Goal: Transaction & Acquisition: Purchase product/service

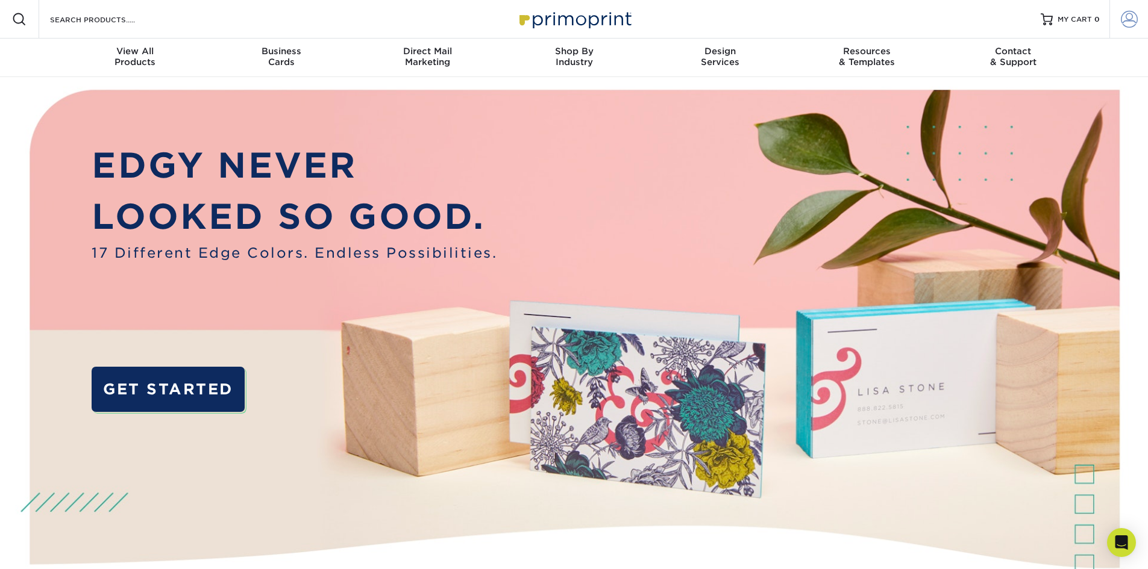
type input "[PERSON_NAME][EMAIL_ADDRESS][DOMAIN_NAME]"
click at [1125, 13] on span at bounding box center [1128, 19] width 17 height 17
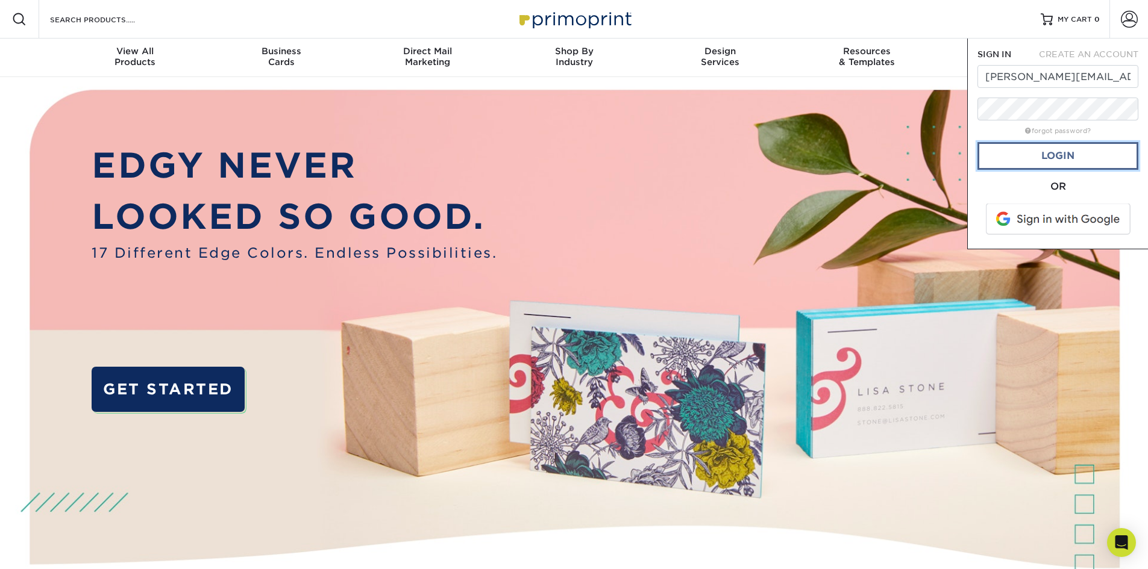
click at [1057, 151] on link "Login" at bounding box center [1057, 156] width 161 height 28
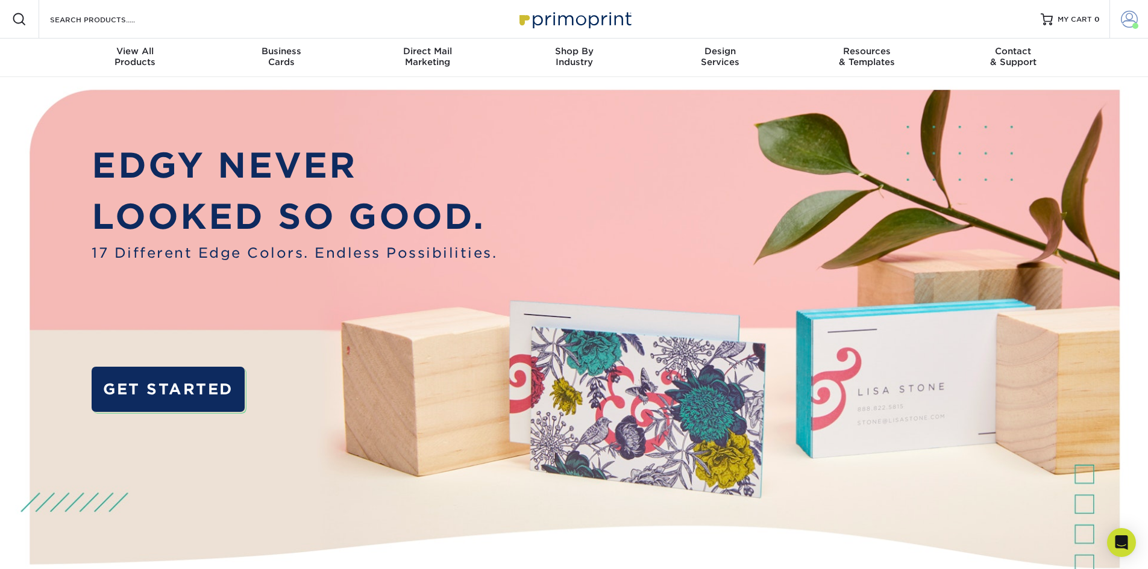
click at [1113, 22] on link "Account" at bounding box center [1128, 19] width 39 height 39
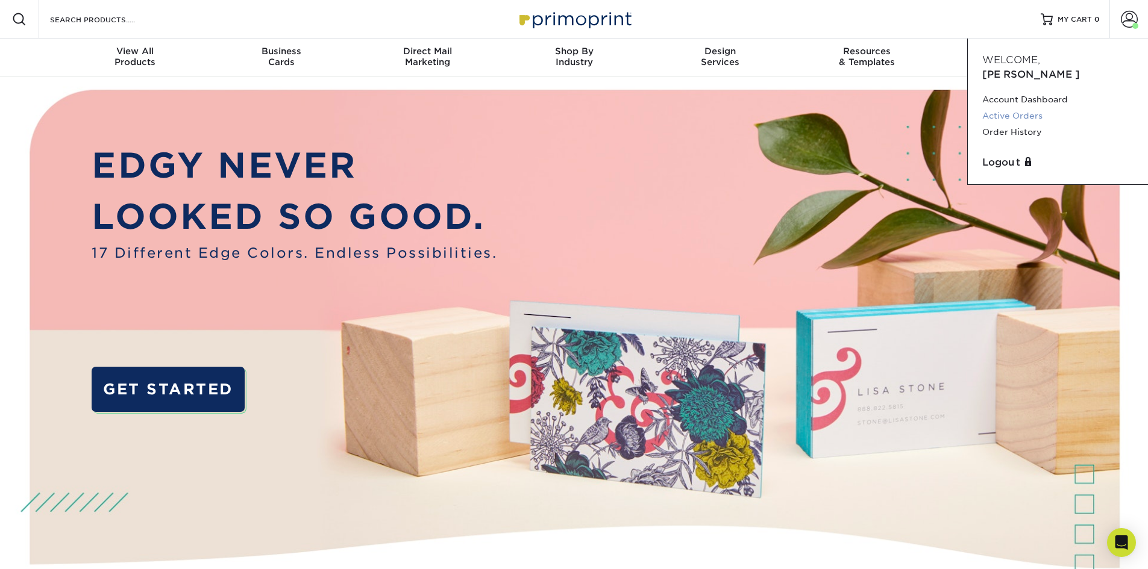
click at [1023, 108] on link "Active Orders" at bounding box center [1057, 116] width 151 height 16
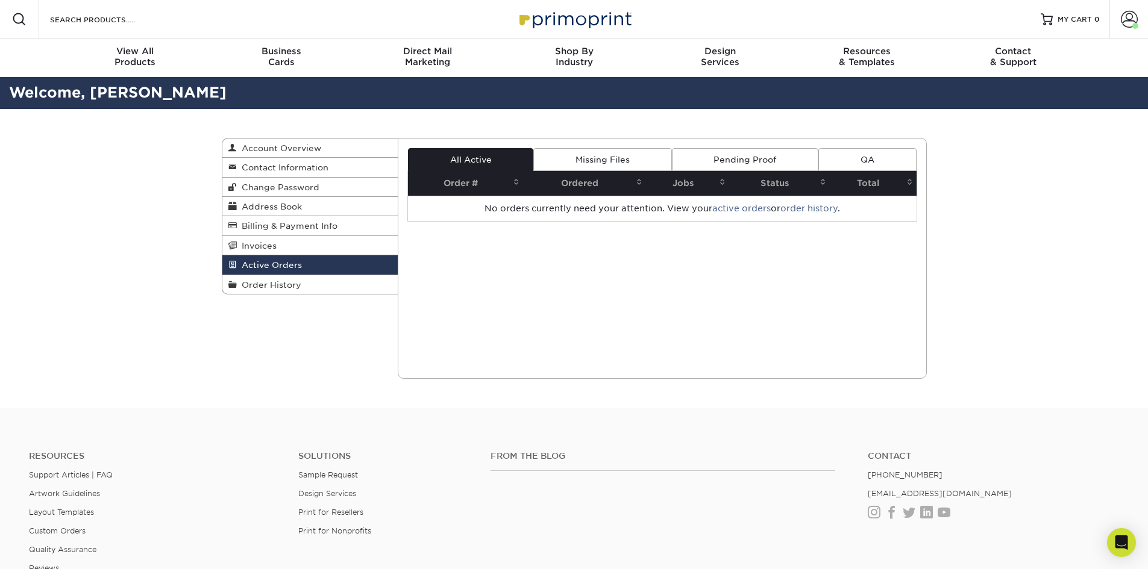
click at [298, 288] on span "Order History" at bounding box center [269, 285] width 64 height 10
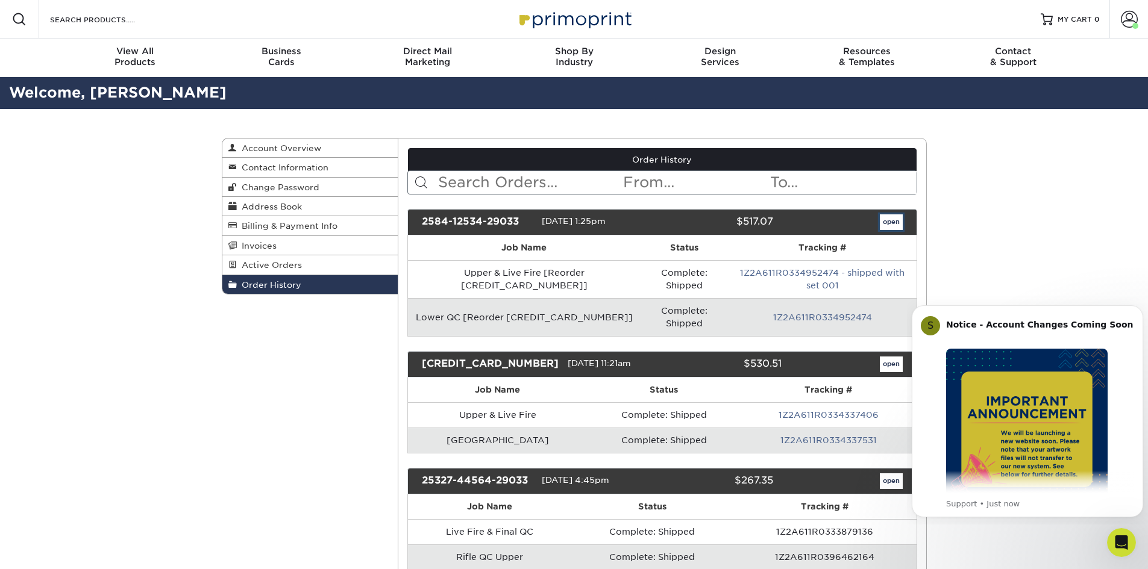
click at [896, 227] on link "open" at bounding box center [891, 222] width 23 height 16
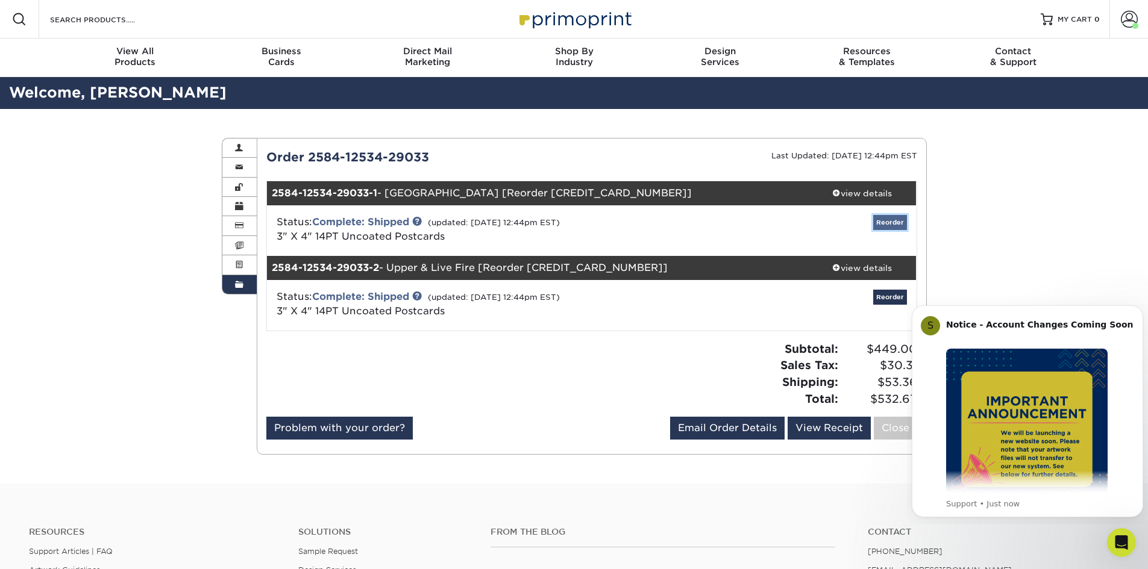
click at [901, 221] on link "Reorder" at bounding box center [890, 222] width 34 height 15
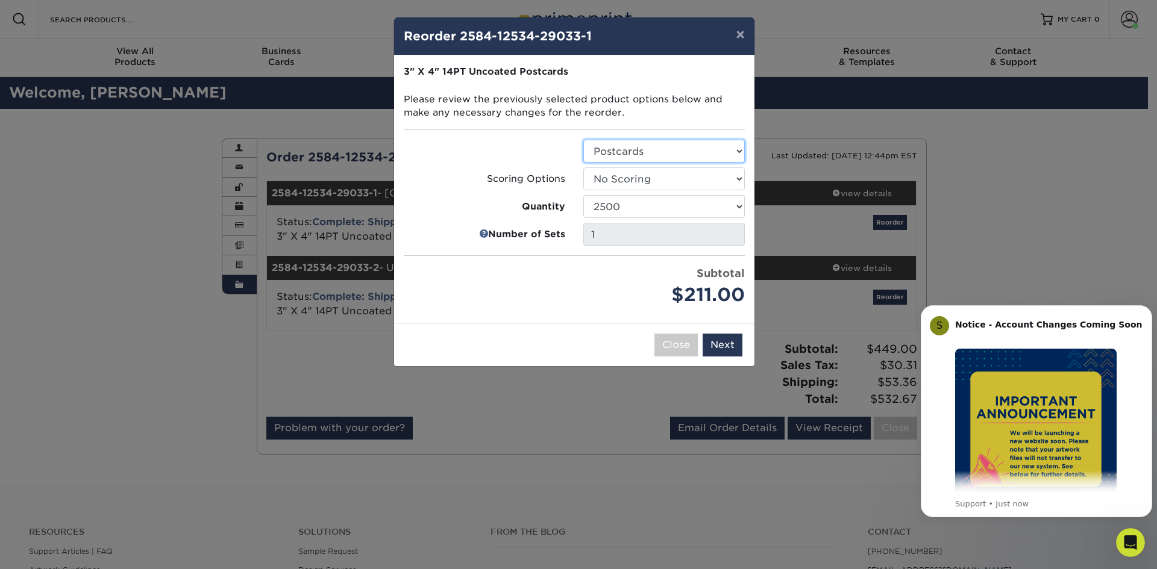
click at [702, 155] on select "Select Option Postcards" at bounding box center [663, 151] width 161 height 23
drag, startPoint x: 702, startPoint y: 155, endPoint x: 642, endPoint y: 160, distance: 60.5
click at [702, 155] on select "Select Option Postcards" at bounding box center [663, 151] width 161 height 23
click at [634, 204] on select "100 250 500 1000 2500 5000 10000 15000 20000 25000 30000 35000 40000 45000 50000" at bounding box center [663, 206] width 161 height 23
click at [583, 195] on select "100 250 500 1000 2500 5000 10000 15000 20000 25000 30000 35000 40000 45000 50000" at bounding box center [663, 206] width 161 height 23
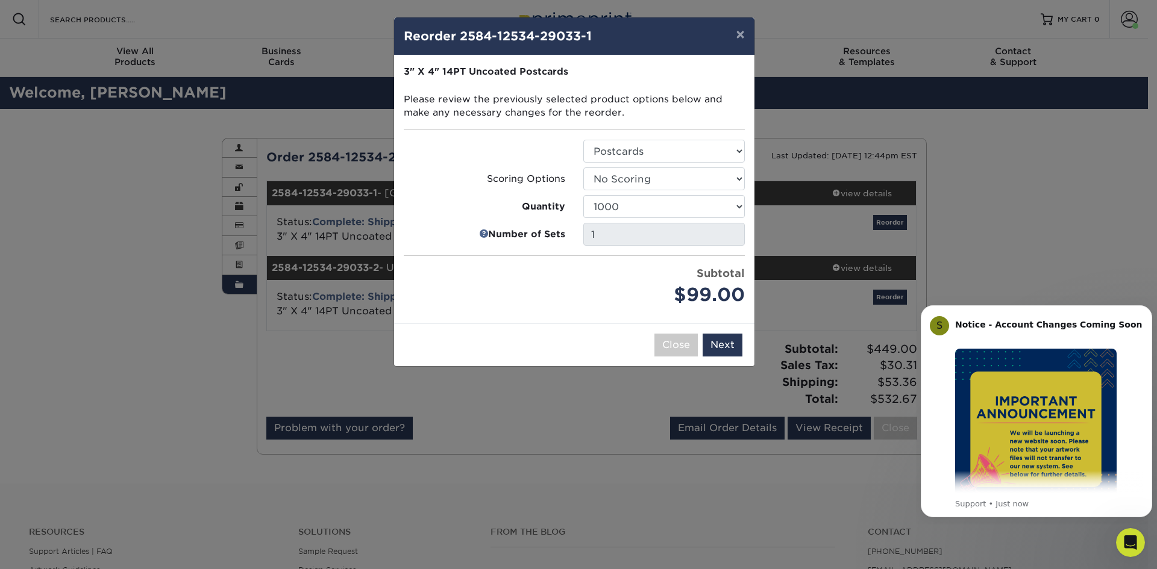
click at [474, 284] on div "Price per set $99.00" at bounding box center [485, 287] width 180 height 43
click at [724, 211] on select "100 250 500 1000 2500 5000 10000 15000 20000 25000 30000 35000 40000 45000 50000" at bounding box center [663, 206] width 161 height 23
click at [583, 195] on select "100 250 500 1000 2500 5000 10000 15000 20000 25000 30000 35000 40000 45000 50000" at bounding box center [663, 206] width 161 height 23
drag, startPoint x: 554, startPoint y: 295, endPoint x: 564, endPoint y: 280, distance: 18.1
click at [555, 290] on div "Price per set $211.00" at bounding box center [485, 287] width 180 height 43
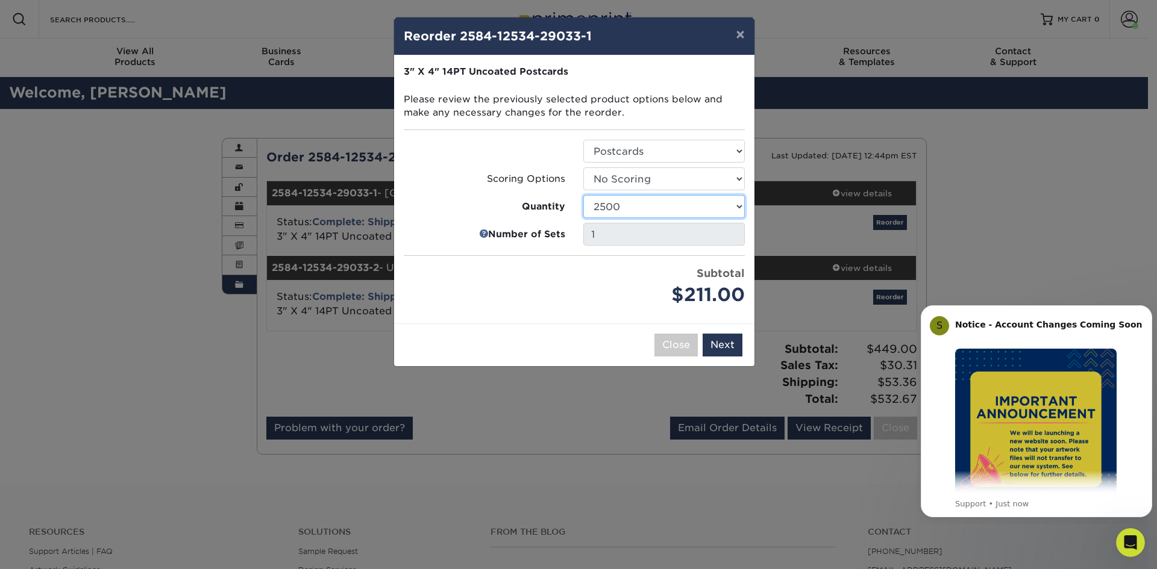
drag, startPoint x: 622, startPoint y: 203, endPoint x: 629, endPoint y: 217, distance: 15.9
click at [622, 203] on select "100 250 500 1000 2500 5000 10000 15000 20000 25000 30000 35000 40000 45000 50000" at bounding box center [663, 206] width 161 height 23
select select "52e3d710-0e8f-4d4d-8560-7d4d8655be69"
click at [583, 195] on select "100 250 500 1000 2500 5000 10000 15000 20000 25000 30000 35000 40000 45000 50000" at bounding box center [663, 206] width 161 height 23
click at [504, 260] on ul "Select Option Postcards Scoring Options Select Option No Scoring One Score Quan…" at bounding box center [574, 224] width 341 height 169
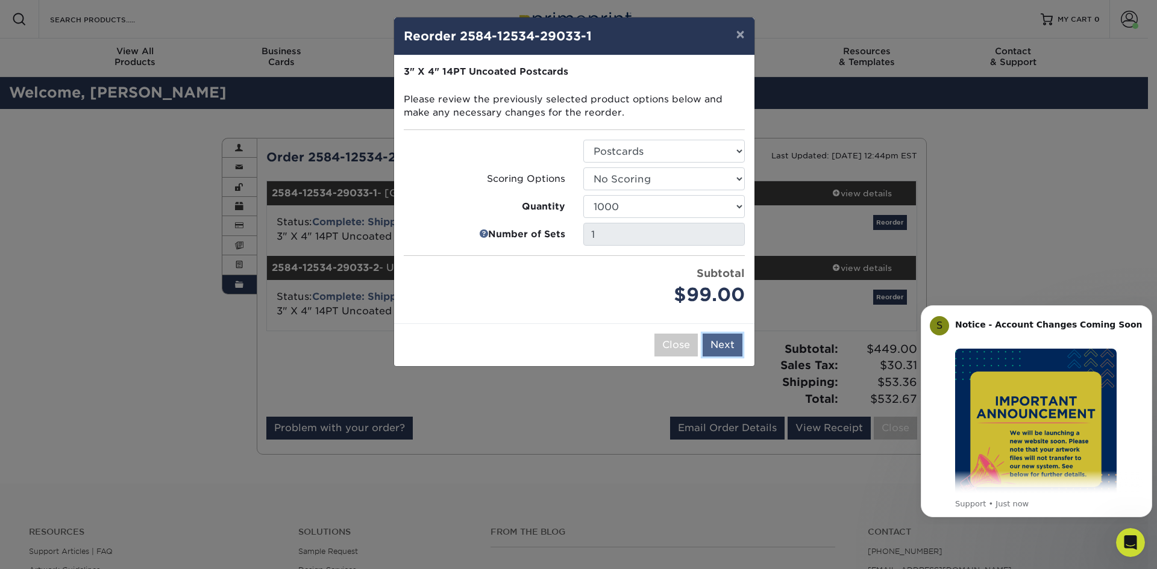
click at [730, 342] on button "Next" at bounding box center [722, 345] width 40 height 23
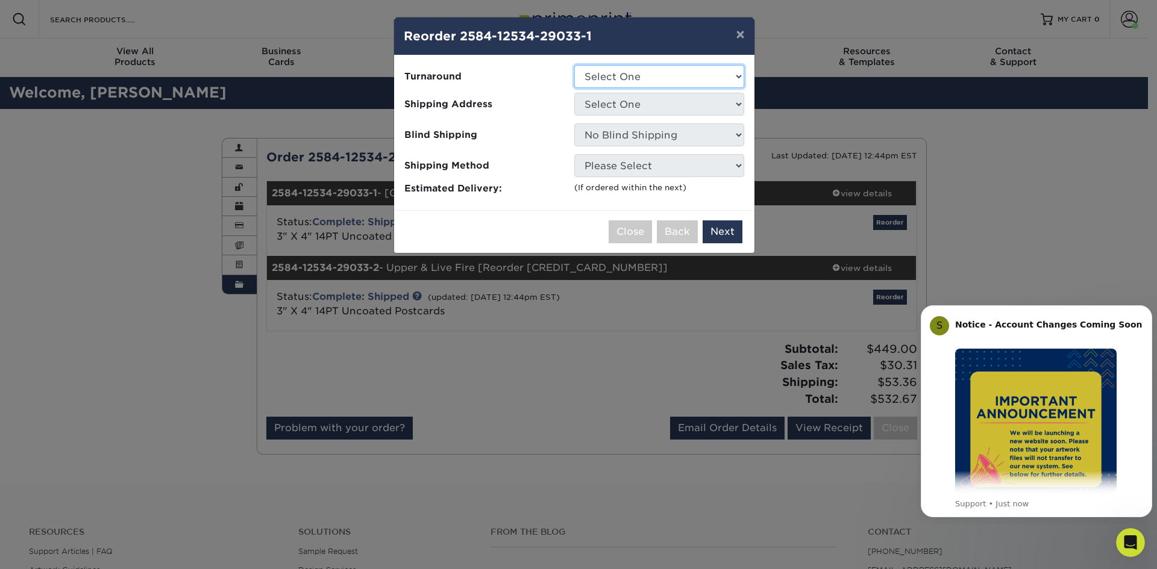
click at [687, 85] on select "Select One 2-4 Business Days 2 Day Next Business Day" at bounding box center [659, 76] width 170 height 23
click at [574, 65] on select "Select One 2-4 Business Days 2 Day Next Business Day" at bounding box center [659, 76] width 170 height 23
click at [648, 77] on select "Select One 2-4 Business Days 2 Day Next Business Day" at bounding box center [659, 76] width 170 height 23
select select "d83aab0f-f711-4ac5-91a8-c3208450d9a1"
click at [574, 65] on select "Select One 2-4 Business Days 2 Day Next Business Day" at bounding box center [659, 76] width 170 height 23
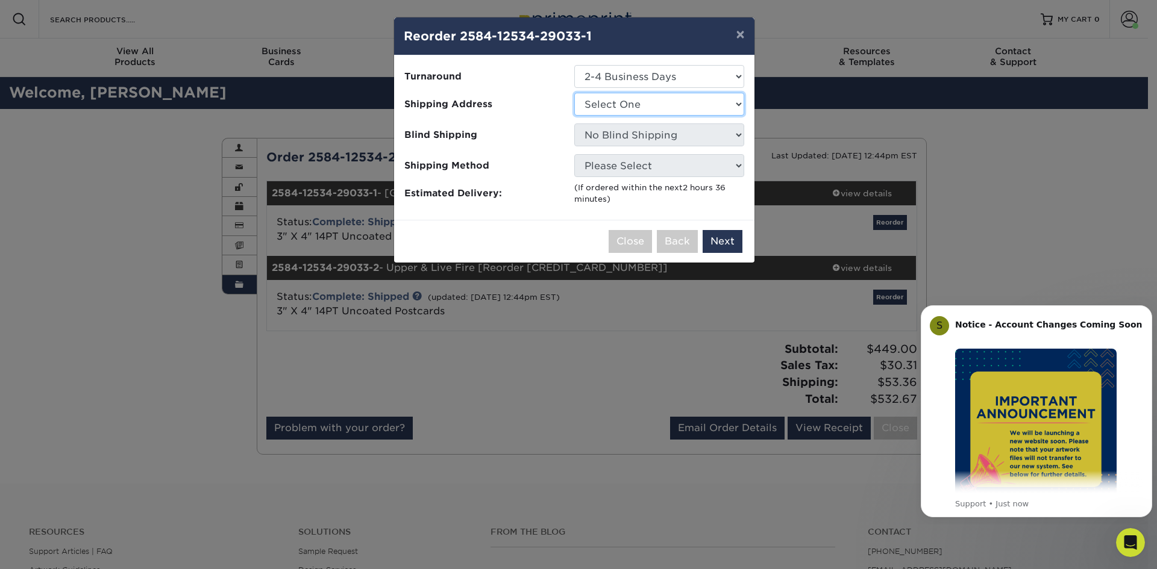
click at [640, 102] on select "Select One ZRODelta" at bounding box center [659, 104] width 170 height 23
select select "263545"
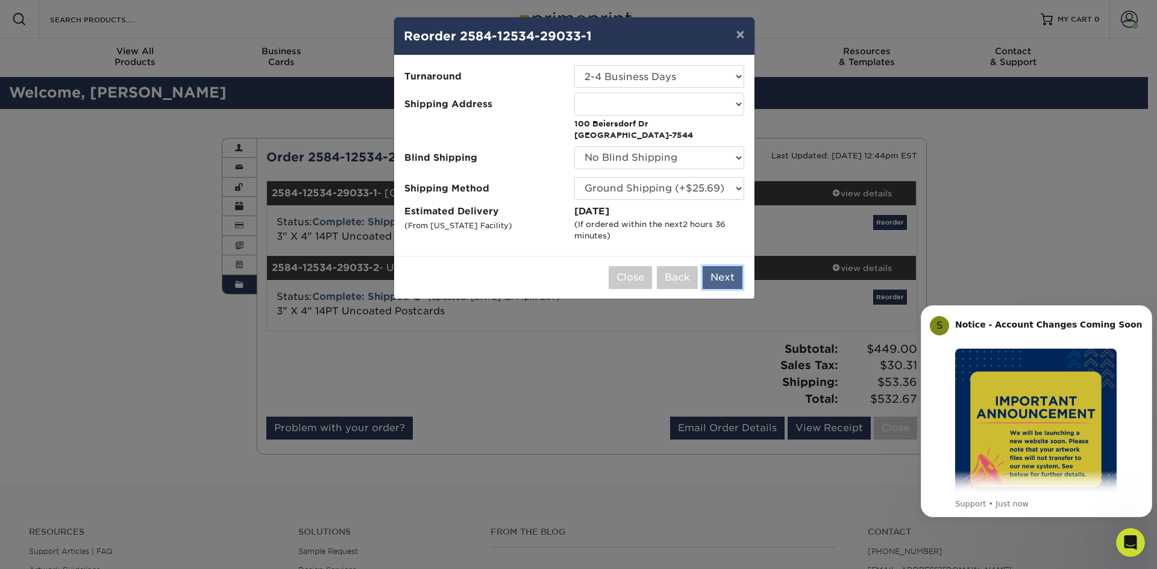
click at [717, 270] on button "Next" at bounding box center [722, 277] width 40 height 23
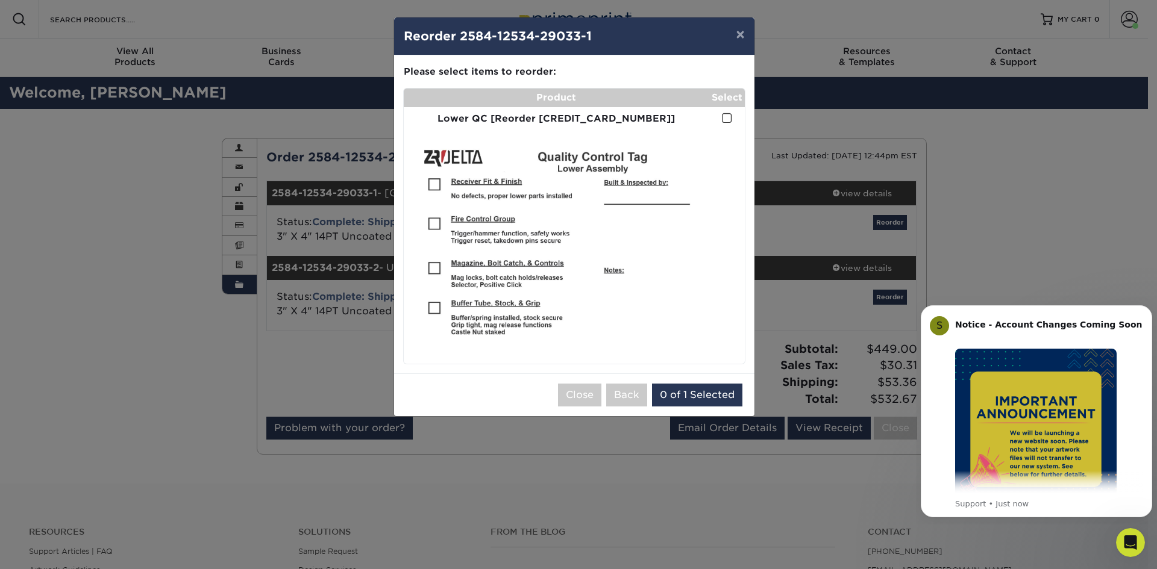
click at [723, 117] on span at bounding box center [727, 118] width 10 height 11
click at [0, 0] on input "checkbox" at bounding box center [0, 0] width 0 height 0
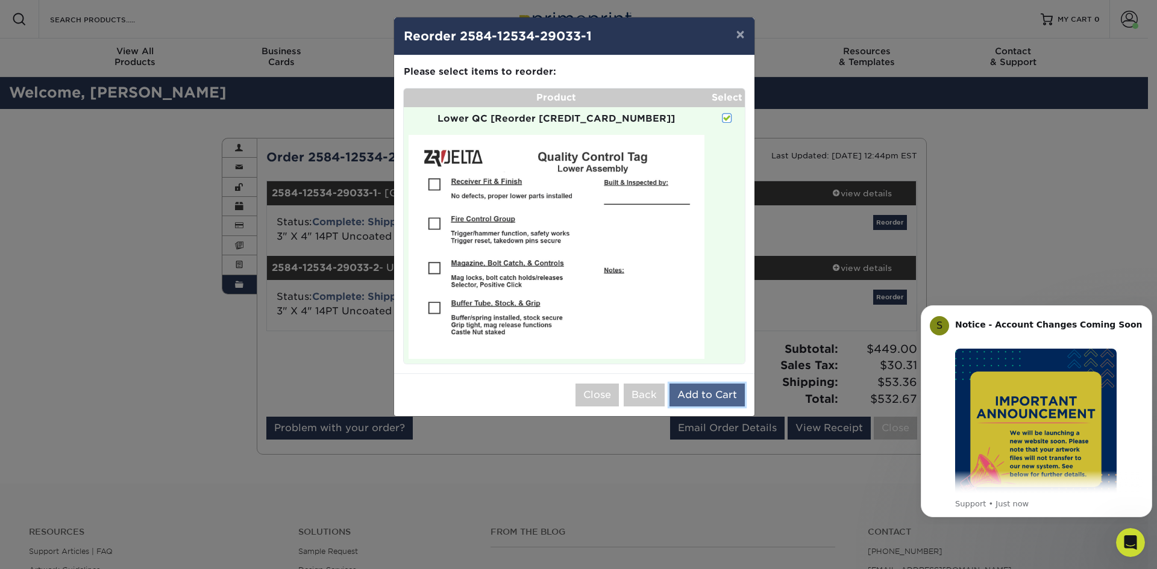
click at [702, 395] on button "Add to Cart" at bounding box center [706, 395] width 75 height 23
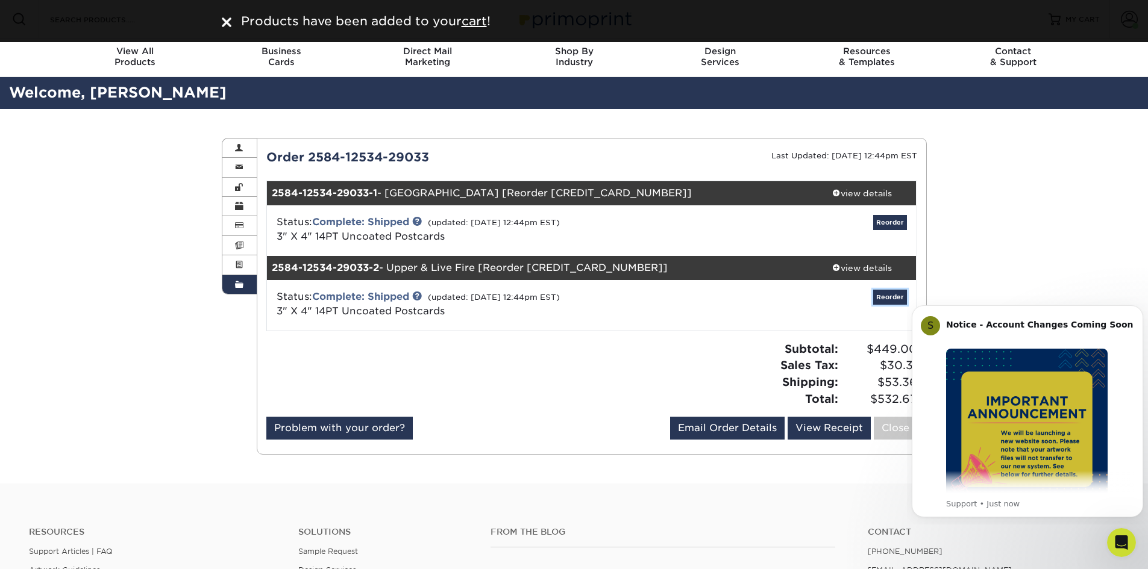
click at [890, 298] on link "Reorder" at bounding box center [890, 297] width 34 height 15
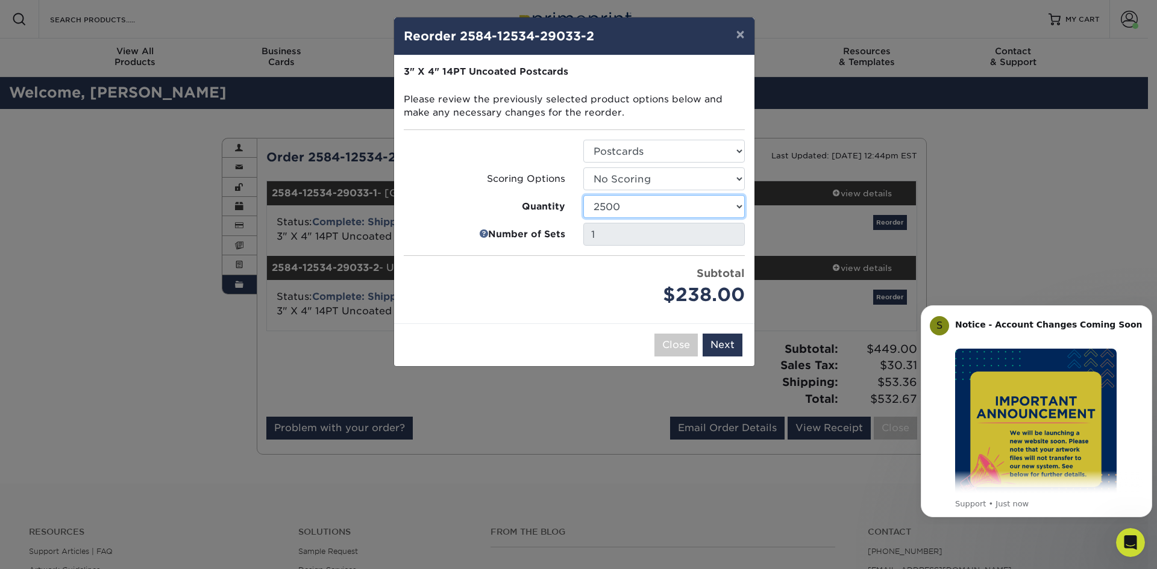
click at [707, 213] on select "100 250 500 1000 2500 5000 10000 15000 20000 25000 30000 35000 40000 45000 50000" at bounding box center [663, 206] width 161 height 23
select select "52e3d710-0e8f-4d4d-8560-7d4d8655be69"
click at [583, 195] on select "100 250 500 1000 2500 5000 10000 15000 20000 25000 30000 35000 40000 45000 50000" at bounding box center [663, 206] width 161 height 23
click at [575, 280] on div "Subtotal $112.00" at bounding box center [664, 287] width 180 height 43
click at [729, 343] on button "Next" at bounding box center [722, 345] width 40 height 23
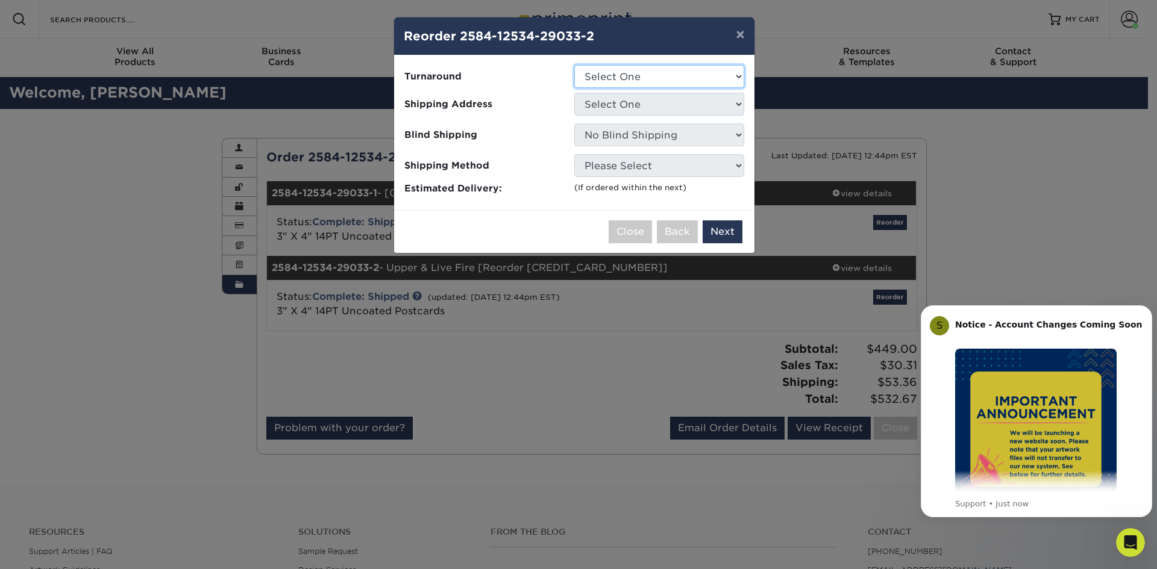
click at [678, 74] on select "Select One 2-4 Business Days 2 Day Next Business Day" at bounding box center [659, 76] width 170 height 23
select select "51f2c7f0-5b74-4d75-9b5d-4b9401823e1e"
click at [574, 65] on select "Select One 2-4 Business Days 2 Day Next Business Day" at bounding box center [659, 76] width 170 height 23
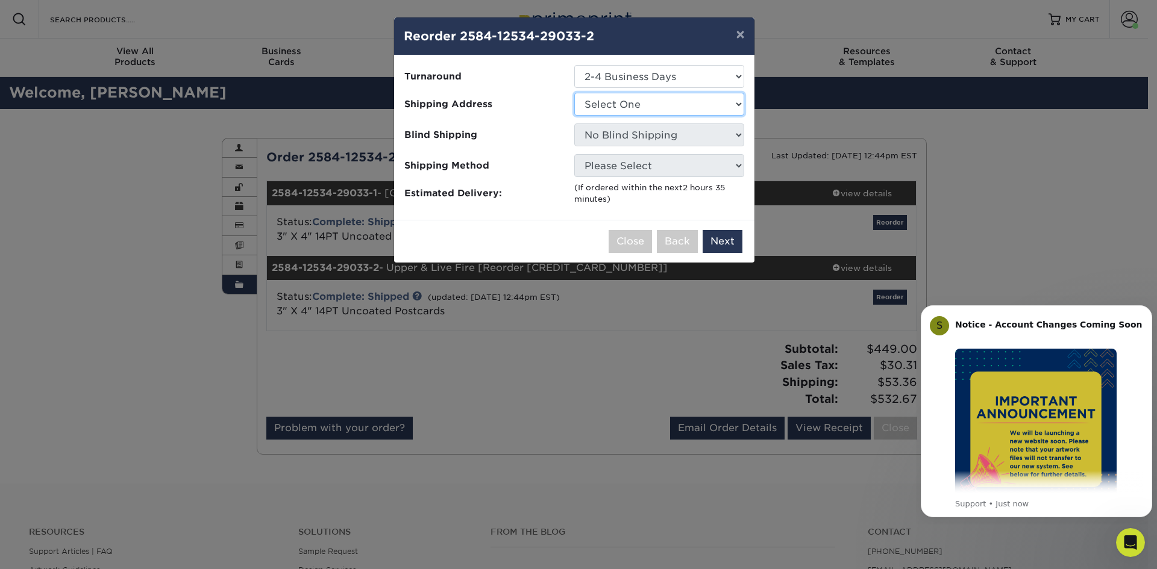
click at [668, 104] on select "Select One ZRODelta" at bounding box center [659, 104] width 170 height 23
select select "263545"
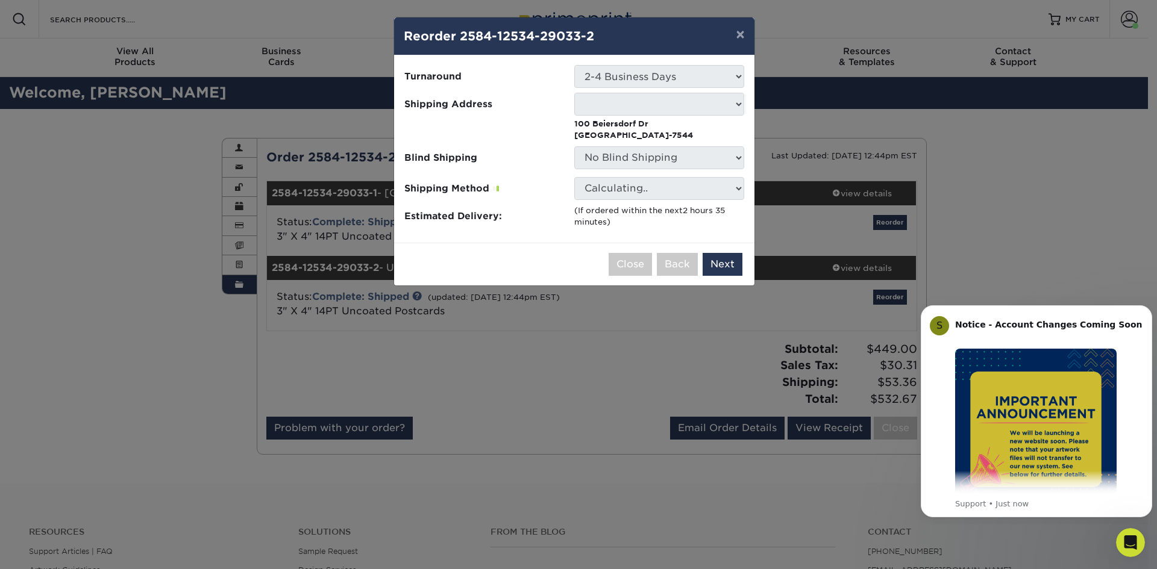
click at [562, 252] on div "Close Back Next Add to Cart" at bounding box center [574, 264] width 360 height 43
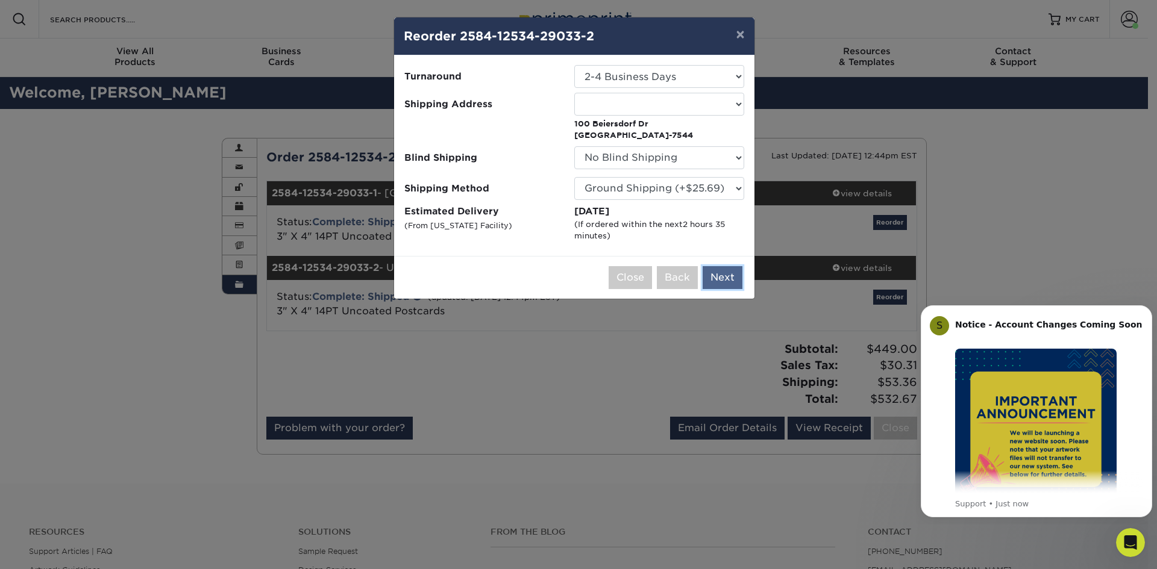
click at [714, 277] on button "Next" at bounding box center [722, 277] width 40 height 23
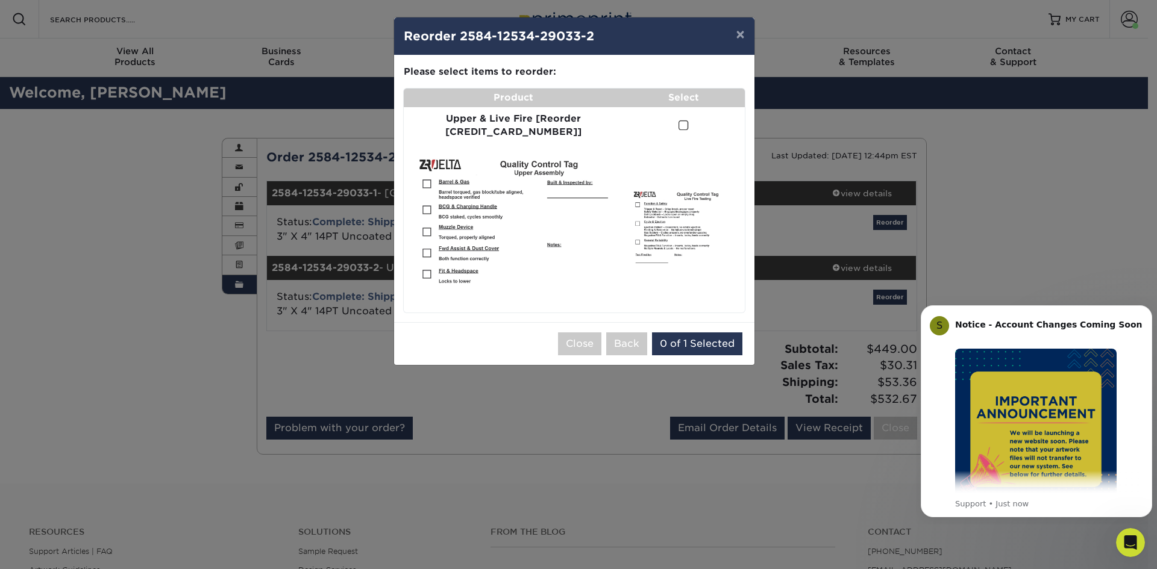
click at [678, 123] on span at bounding box center [683, 125] width 10 height 11
click at [0, 0] on input "checkbox" at bounding box center [0, 0] width 0 height 0
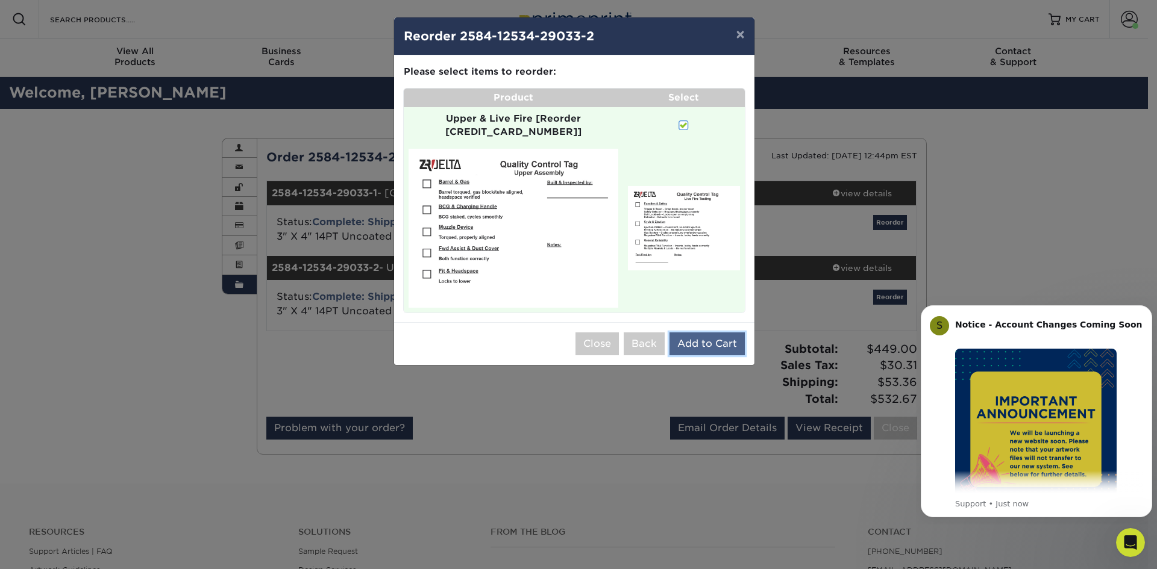
click at [691, 333] on button "Add to Cart" at bounding box center [706, 344] width 75 height 23
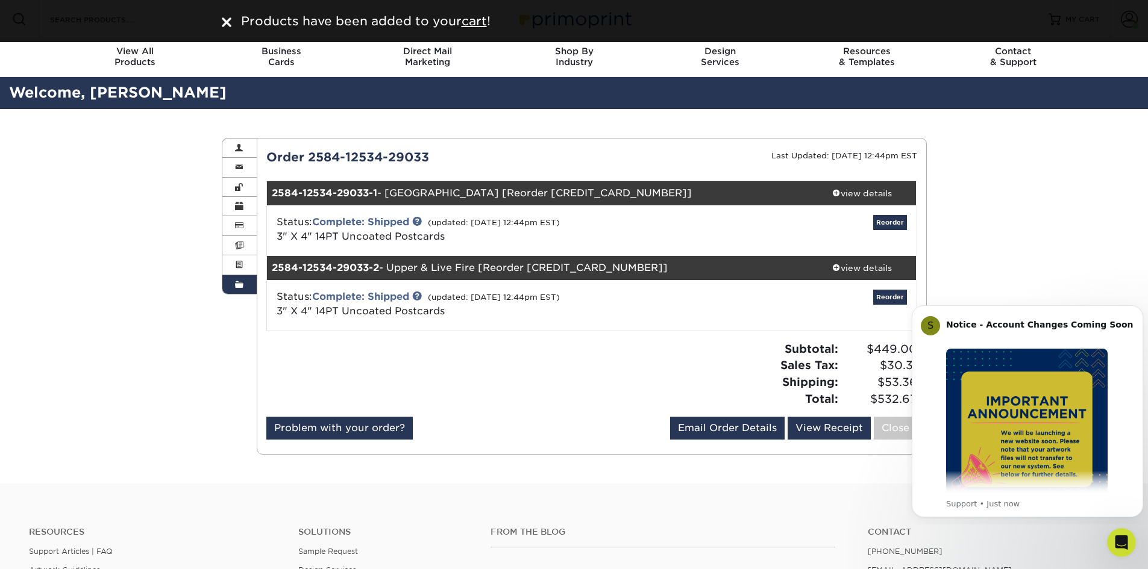
drag, startPoint x: 478, startPoint y: 15, endPoint x: 696, endPoint y: 33, distance: 218.8
click at [478, 16] on u "cart" at bounding box center [473, 21] width 25 height 14
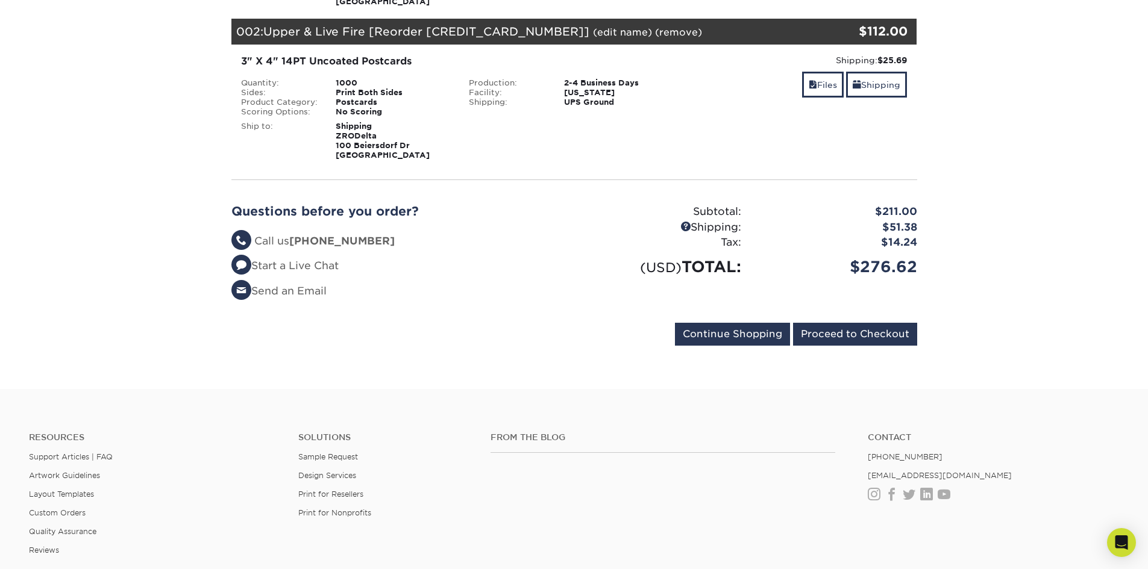
scroll to position [181, 0]
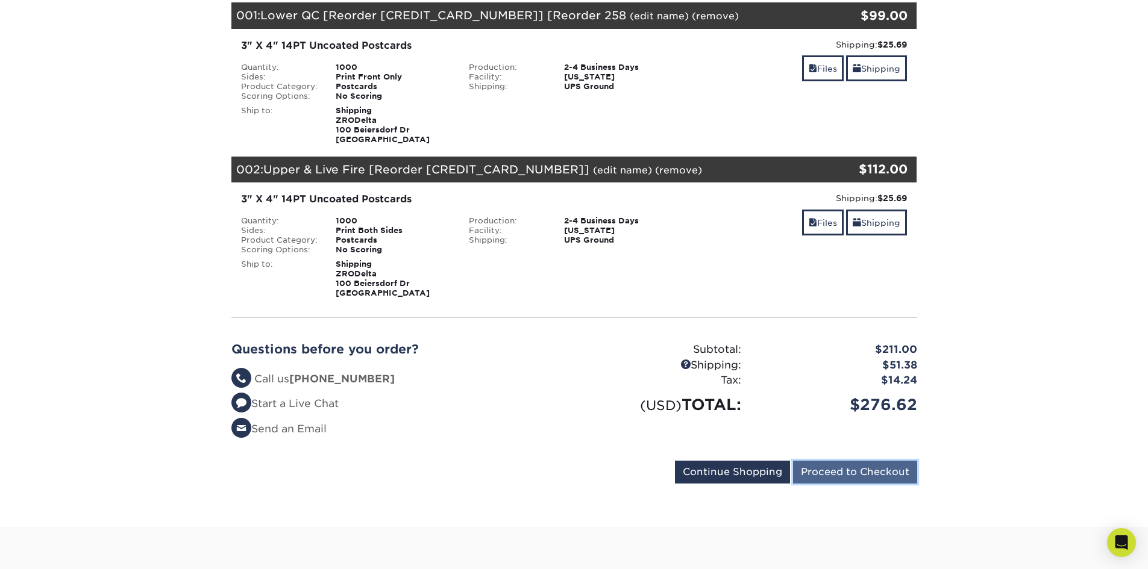
click at [849, 484] on input "Proceed to Checkout" at bounding box center [855, 472] width 124 height 23
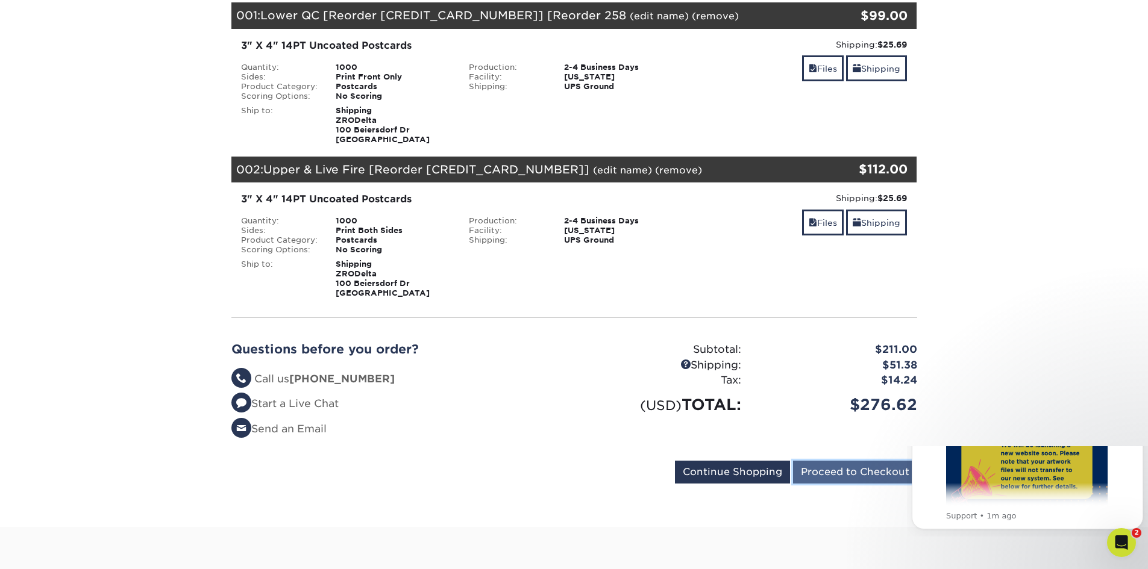
scroll to position [0, 0]
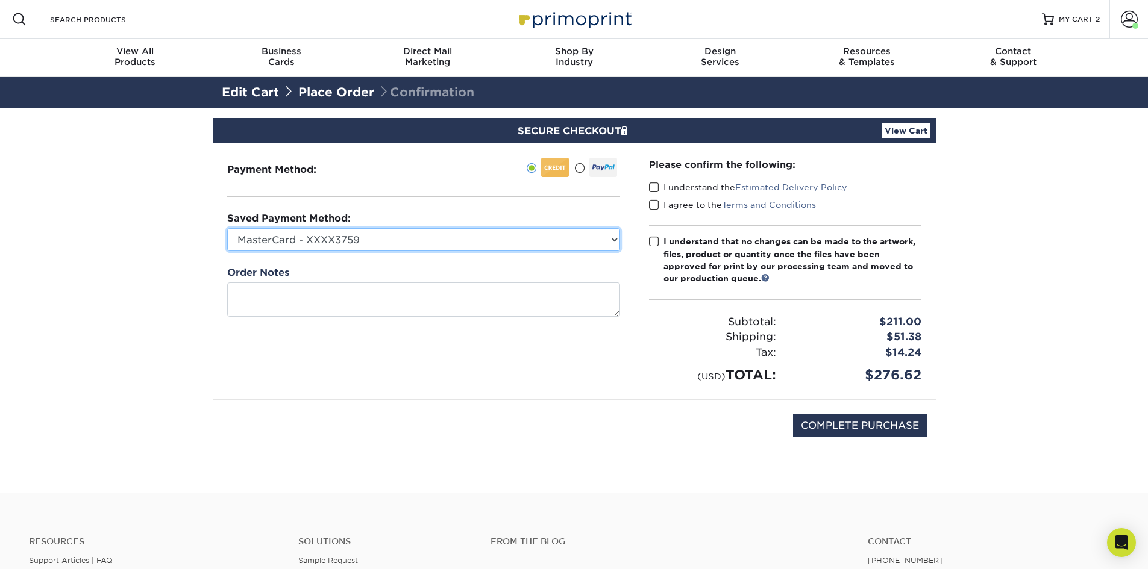
click at [308, 239] on select "MasterCard - XXXX3759 MasterCard - XXXX7846 Visa - XXXX6755 Visa - XXXX6066 Unb…" at bounding box center [423, 239] width 393 height 23
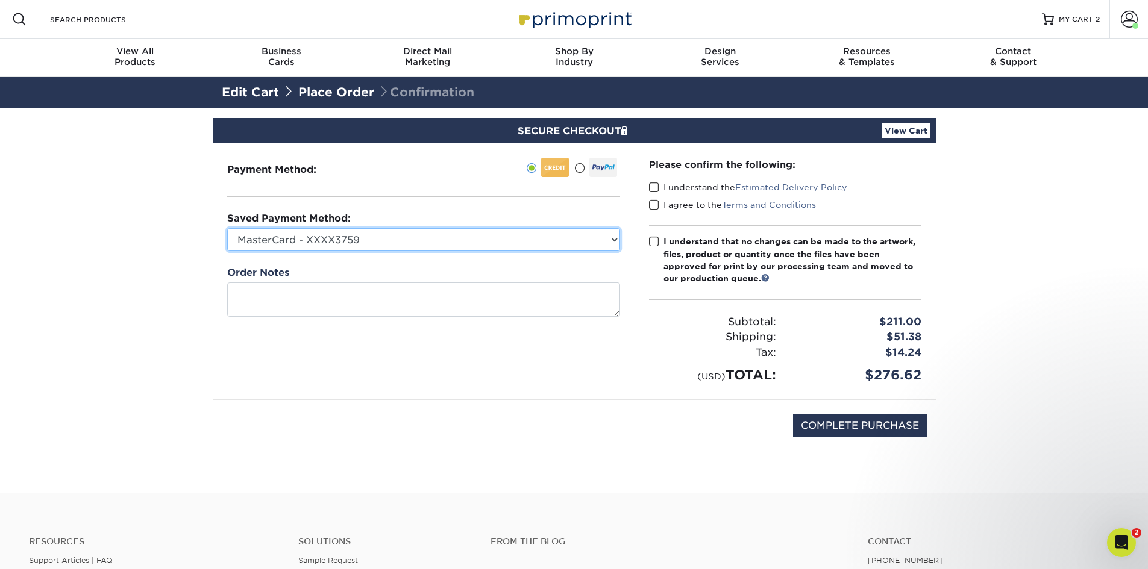
select select "66160"
click at [227, 228] on select "MasterCard - XXXX3759 MasterCard - XXXX7846 Visa - XXXX6755 Visa - XXXX6066 Unb…" at bounding box center [423, 239] width 393 height 23
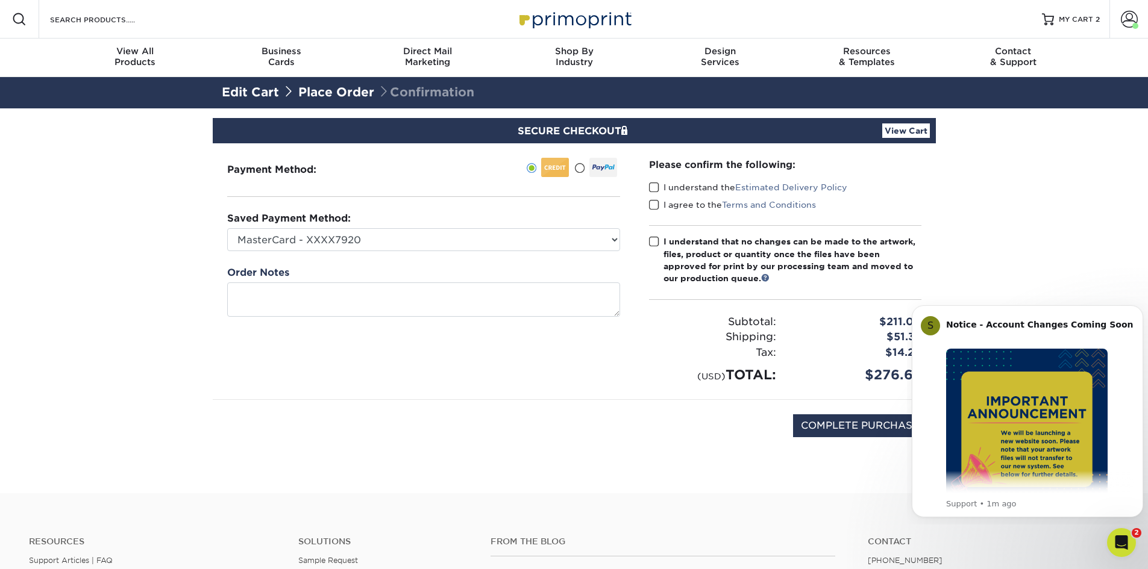
drag, startPoint x: 1026, startPoint y: 159, endPoint x: 732, endPoint y: 175, distance: 294.4
click at [1025, 160] on section "SECURE CHECKOUT View Cart Payment Method: Saved Payment Method:" at bounding box center [574, 300] width 1148 height 385
click at [654, 187] on span at bounding box center [654, 187] width 10 height 11
click at [0, 0] on input "I understand the Estimated Delivery Policy" at bounding box center [0, 0] width 0 height 0
click at [654, 204] on span at bounding box center [654, 204] width 10 height 11
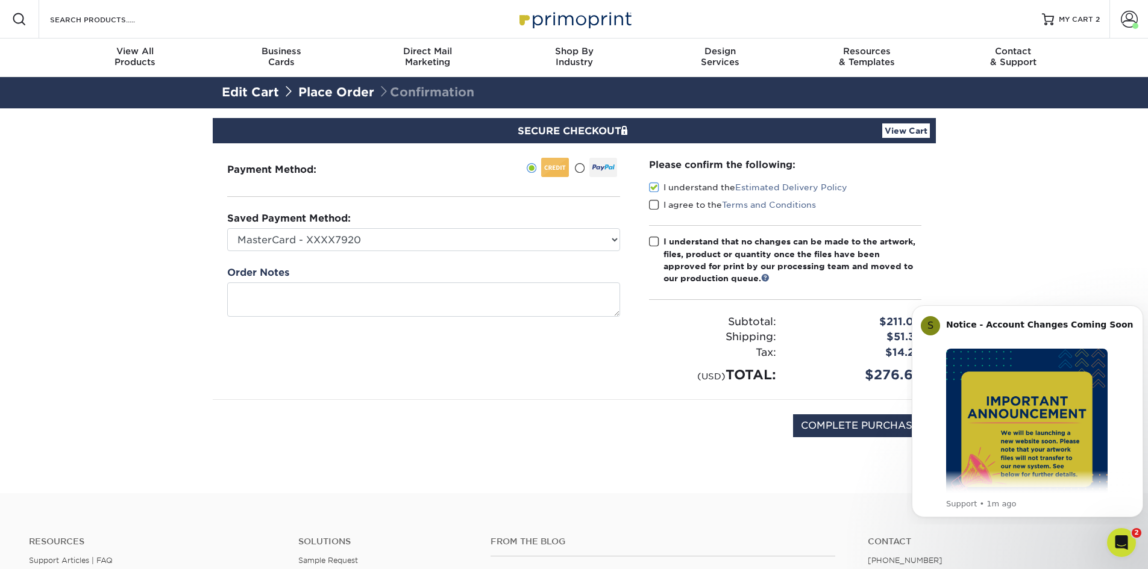
click at [0, 0] on input "I agree to the Terms and Conditions" at bounding box center [0, 0] width 0 height 0
click at [653, 243] on span at bounding box center [654, 241] width 10 height 11
click at [0, 0] on input "I understand that no changes can be made to the artwork, files, product or quan…" at bounding box center [0, 0] width 0 height 0
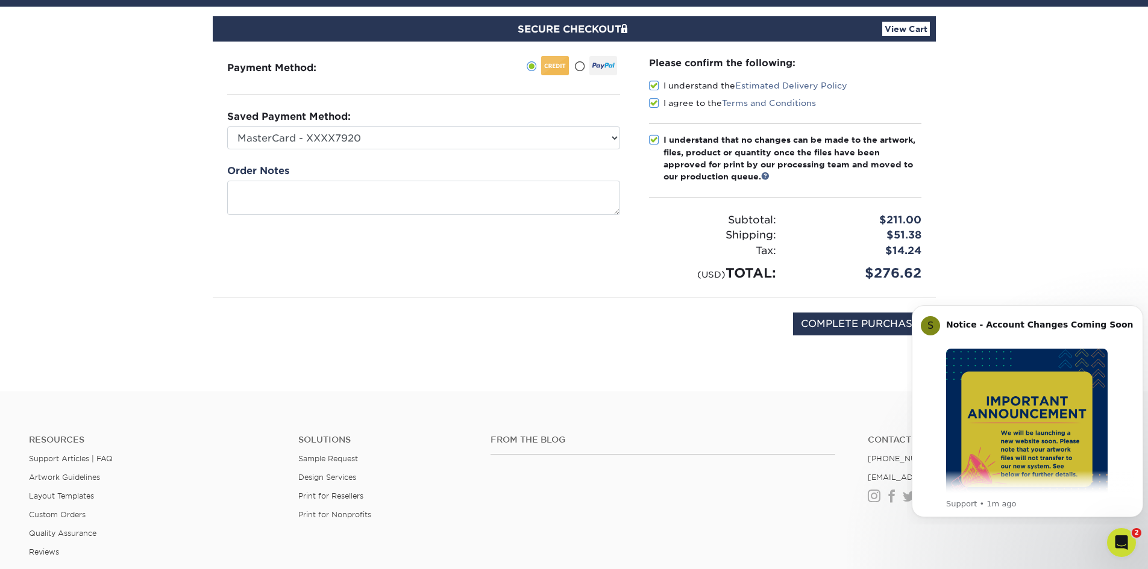
scroll to position [120, 0]
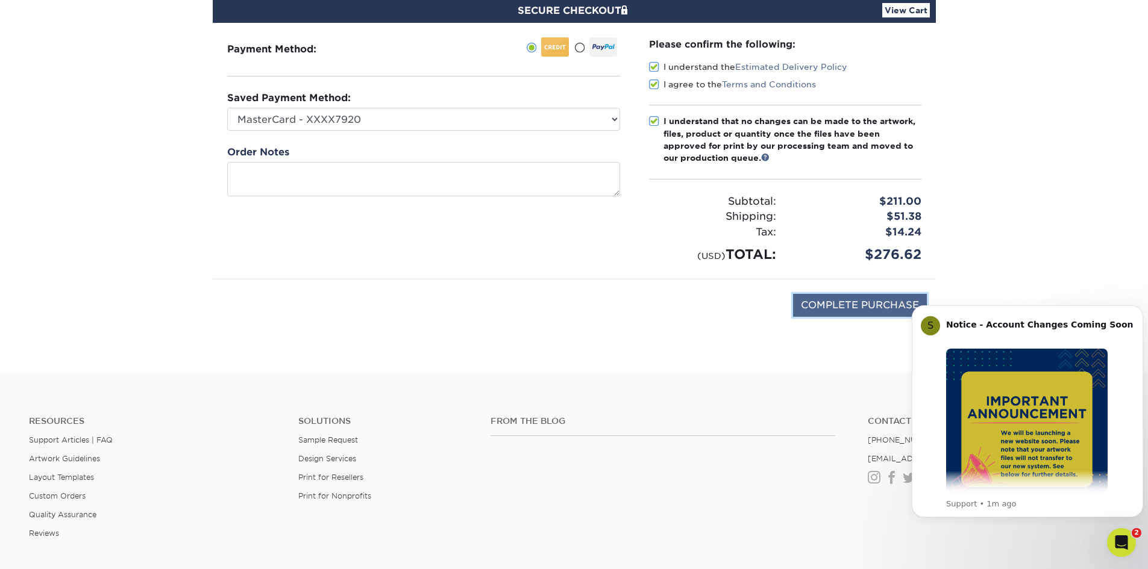
click at [869, 302] on input "COMPLETE PURCHASE" at bounding box center [860, 305] width 134 height 23
type input "PROCESSING, PLEASE WAIT..."
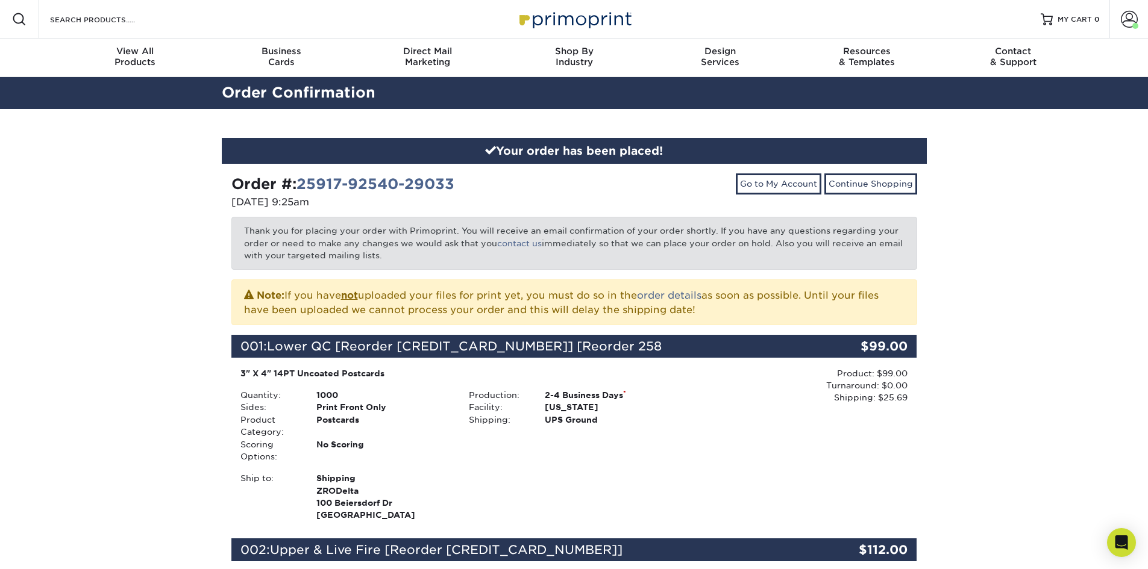
click at [131, 299] on div "Your order has been placed! Order #: 25917-92540-29033 [DATE] 9:25am Go to My A…" at bounding box center [574, 529] width 1148 height 841
